Goal: Transaction & Acquisition: Purchase product/service

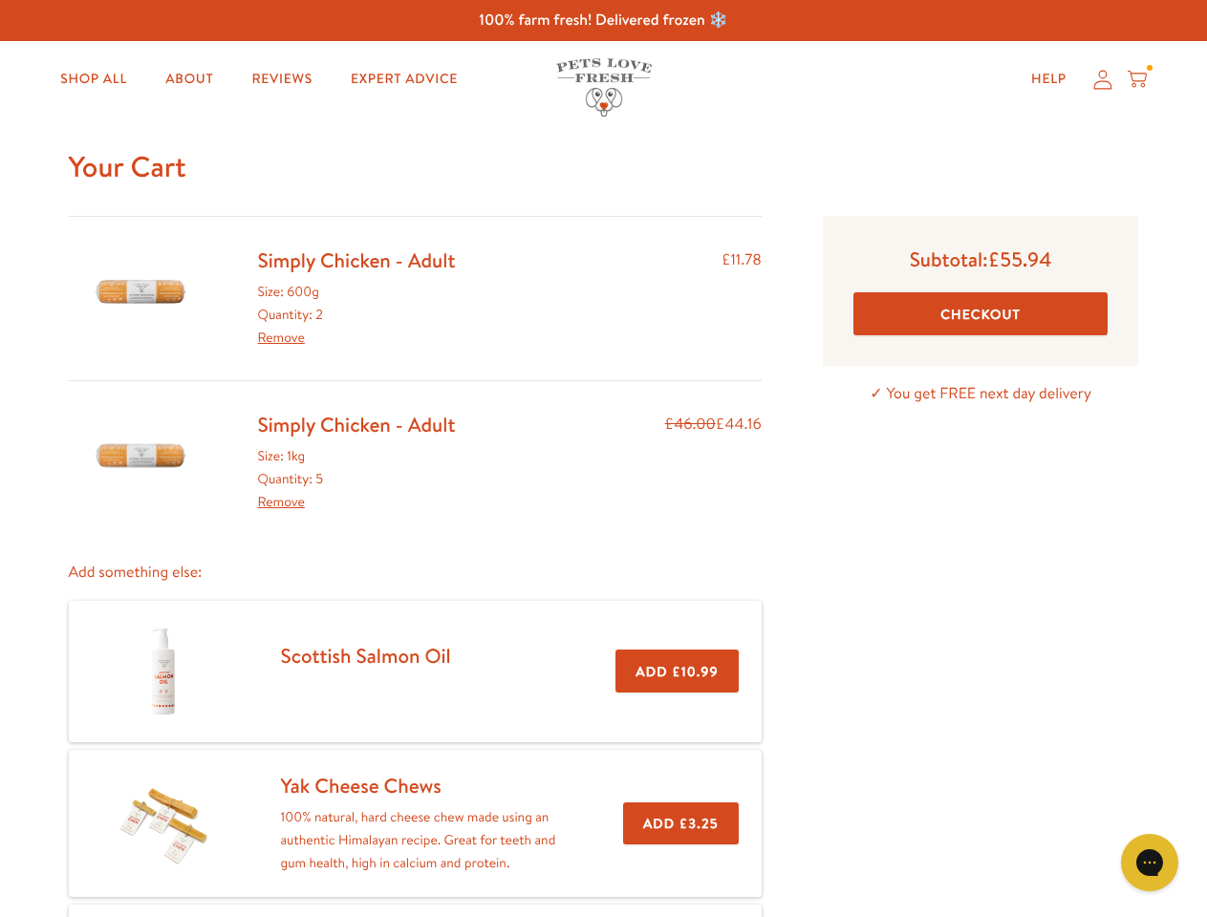
click at [603, 459] on div "Simply Chicken - Adult Size: 1kg Quantity: 5 Remove £46.00 £44.16" at bounding box center [415, 463] width 693 height 102
click at [1149, 863] on icon "Open gorgias live chat" at bounding box center [1149, 862] width 18 height 18
